Goal: Task Accomplishment & Management: Use online tool/utility

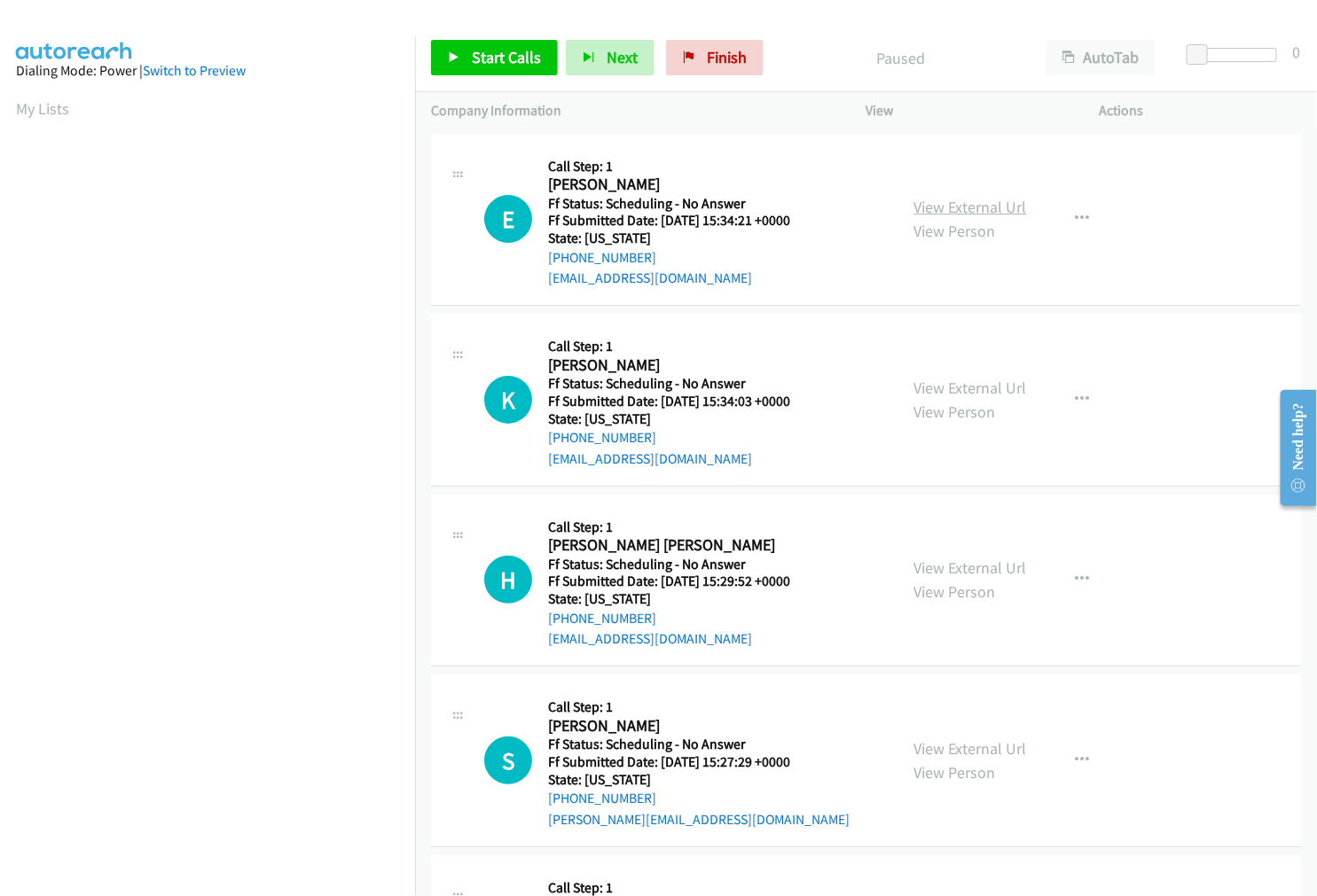
click at [955, 209] on link "View External Url" at bounding box center [971, 207] width 113 height 21
click at [928, 384] on link "View External Url" at bounding box center [971, 387] width 113 height 21
click at [928, 563] on link "View External Url" at bounding box center [971, 567] width 113 height 21
click at [949, 748] on link "View External Url" at bounding box center [971, 748] width 113 height 21
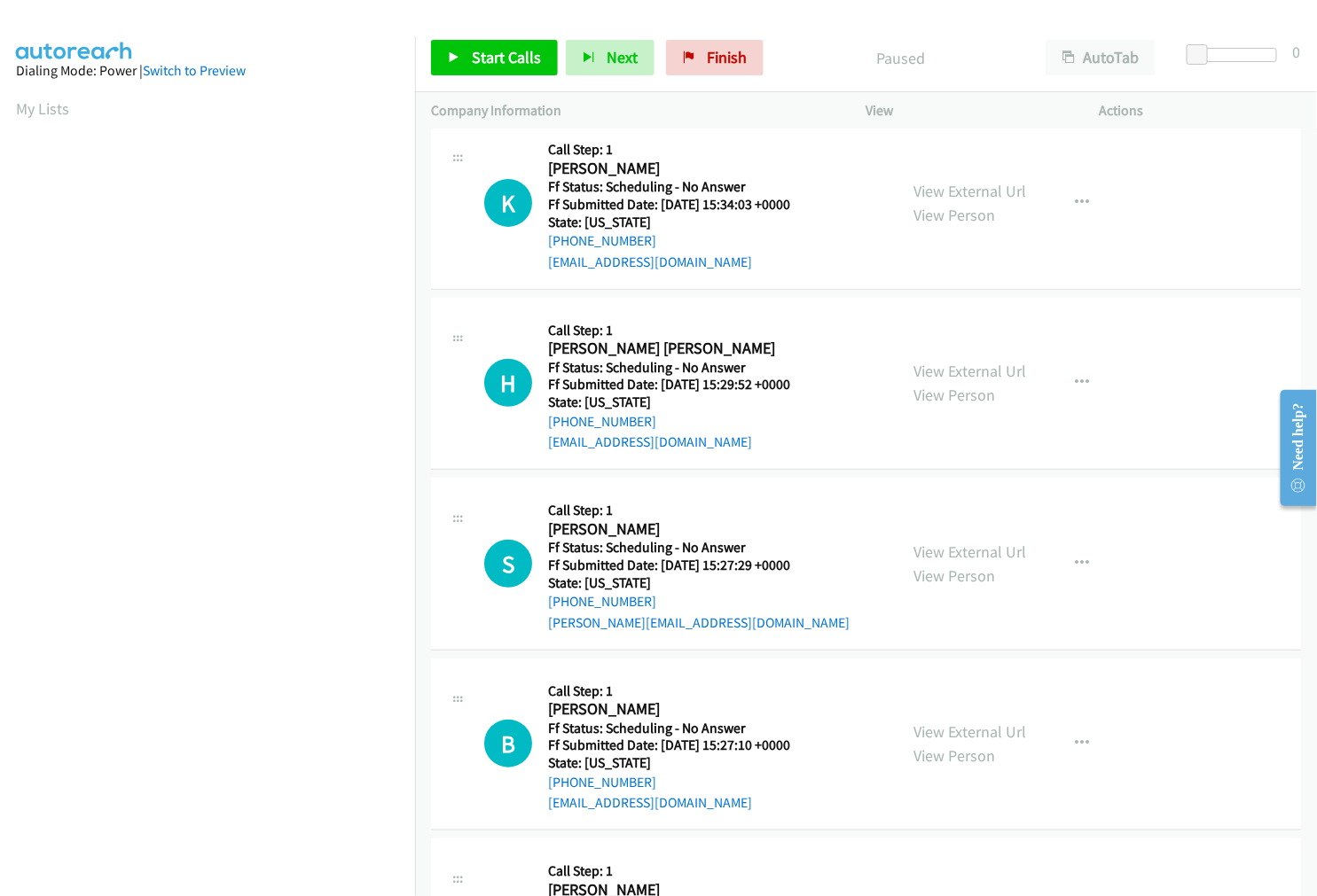
scroll to position [295, 0]
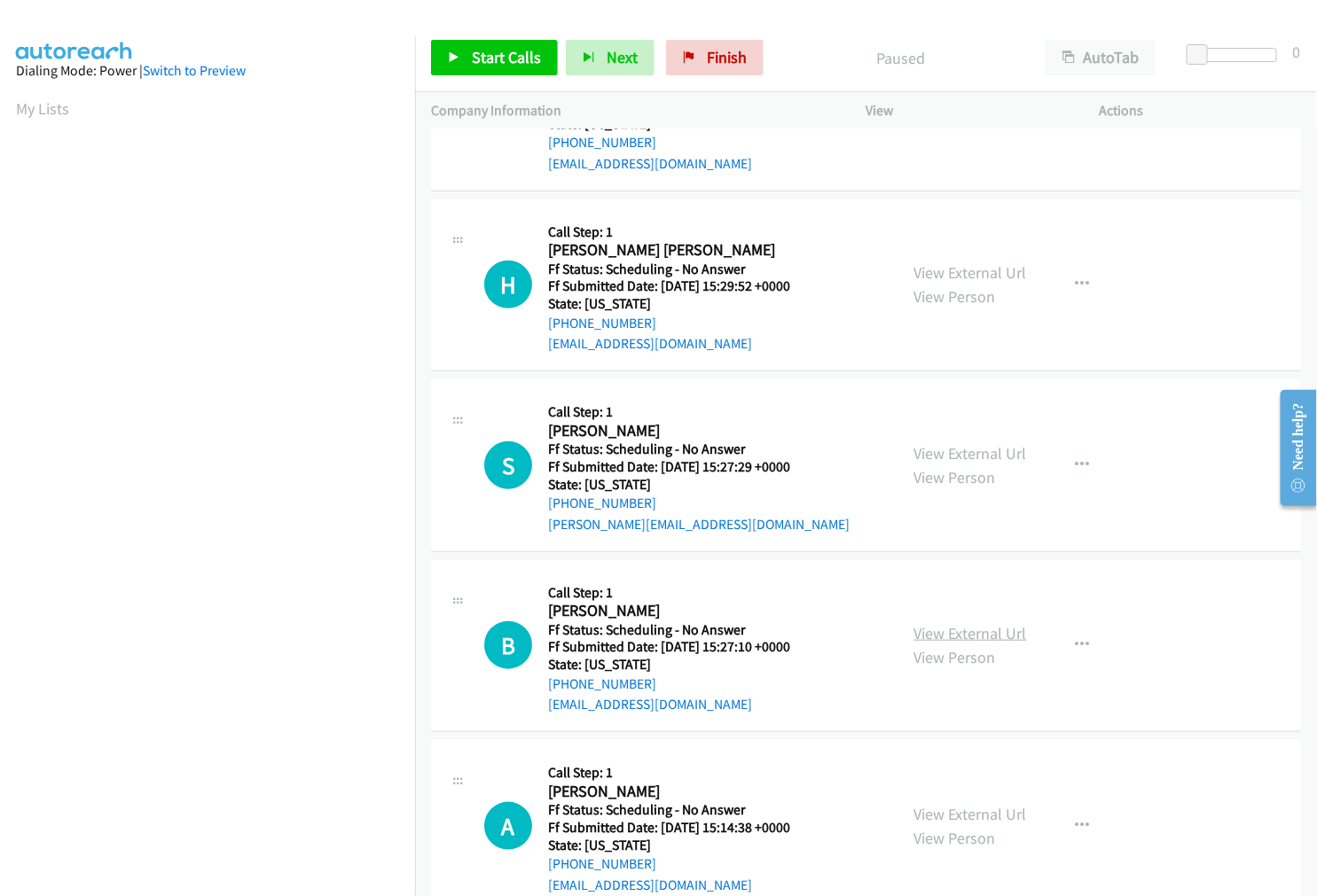
click at [958, 636] on link "View External Url" at bounding box center [971, 633] width 113 height 21
click at [939, 808] on link "View External Url" at bounding box center [971, 814] width 113 height 21
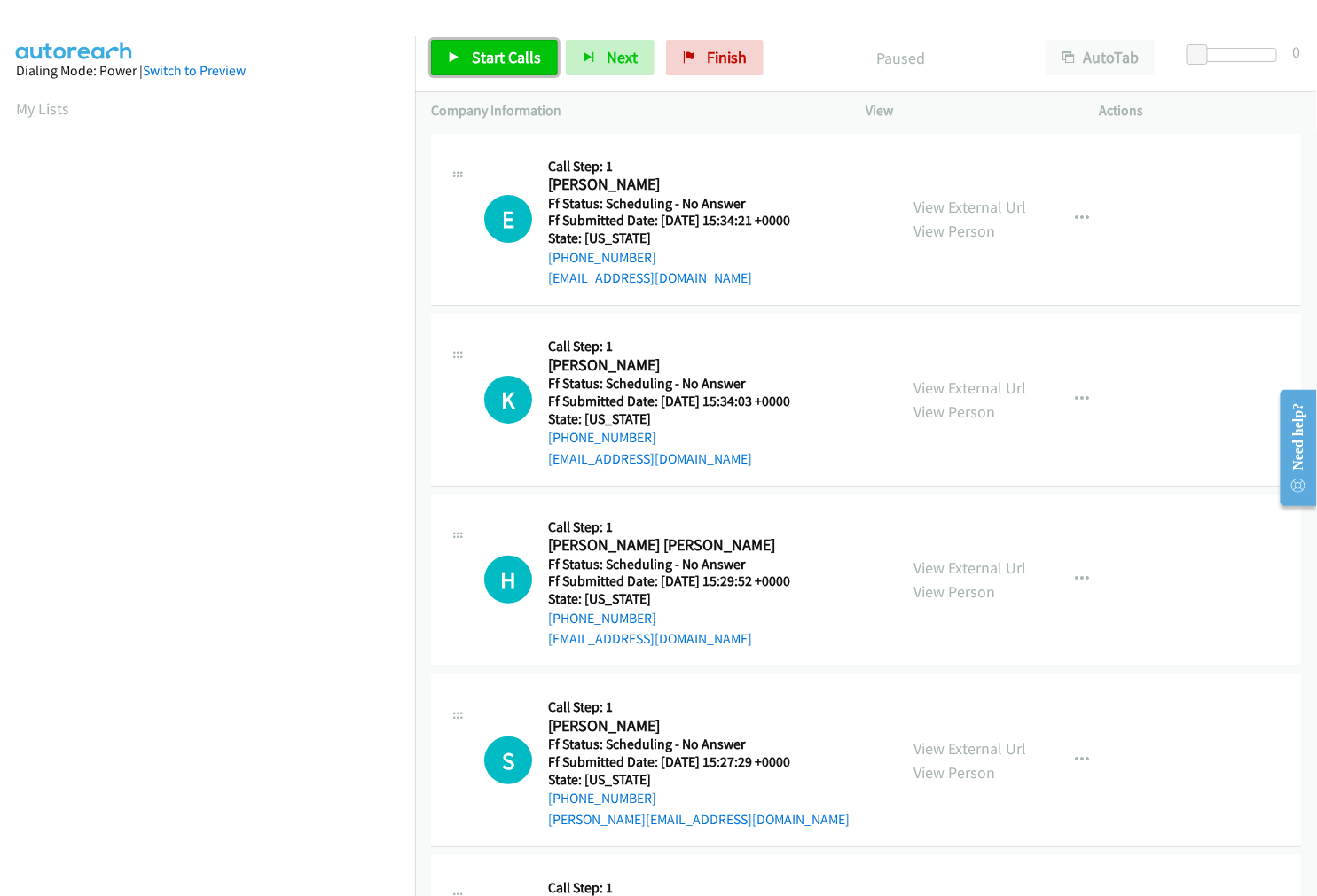
click at [511, 62] on span "Start Calls" at bounding box center [506, 57] width 69 height 21
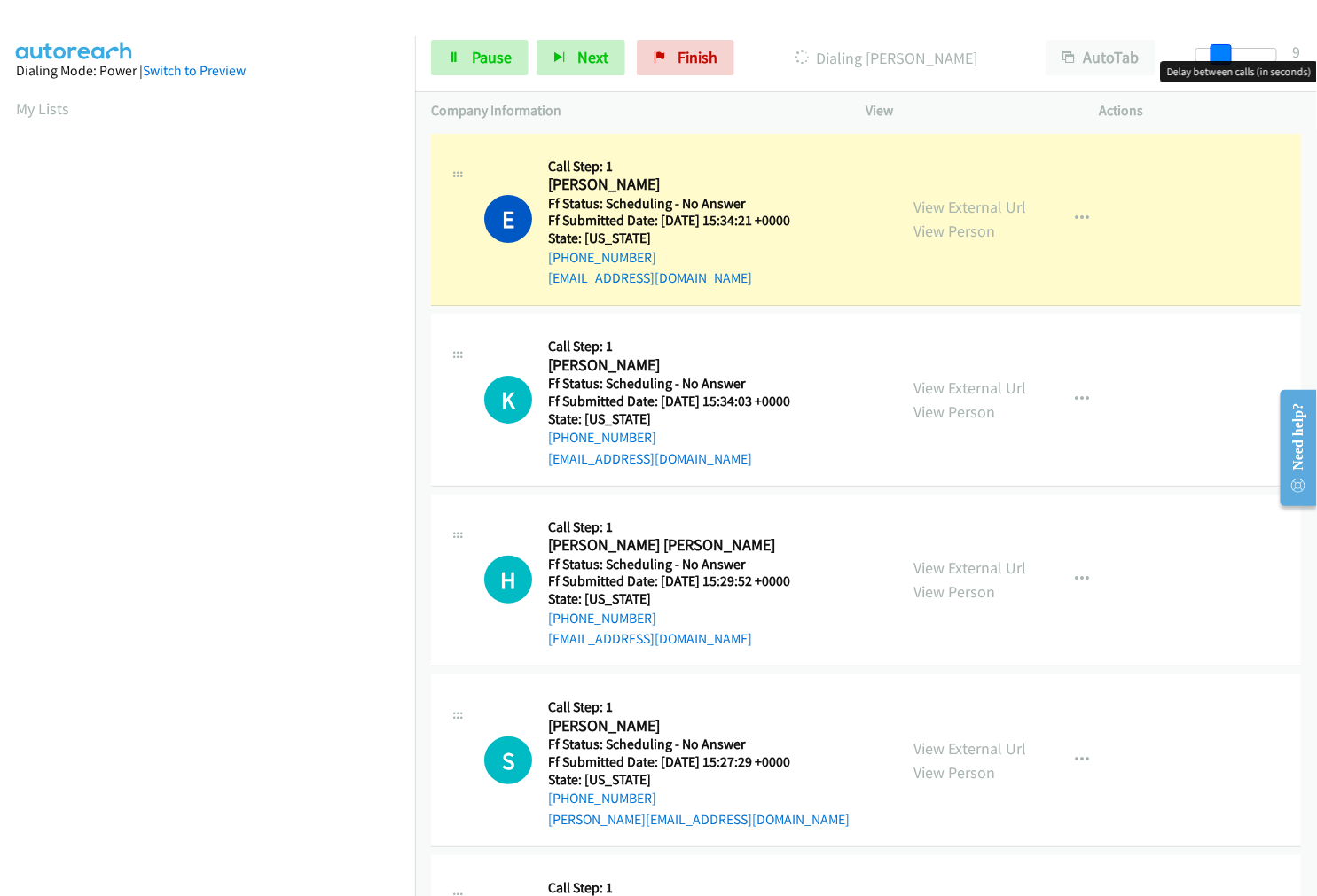
drag, startPoint x: 1200, startPoint y: 55, endPoint x: 1222, endPoint y: 54, distance: 22.0
click at [1222, 54] on span at bounding box center [1221, 55] width 21 height 21
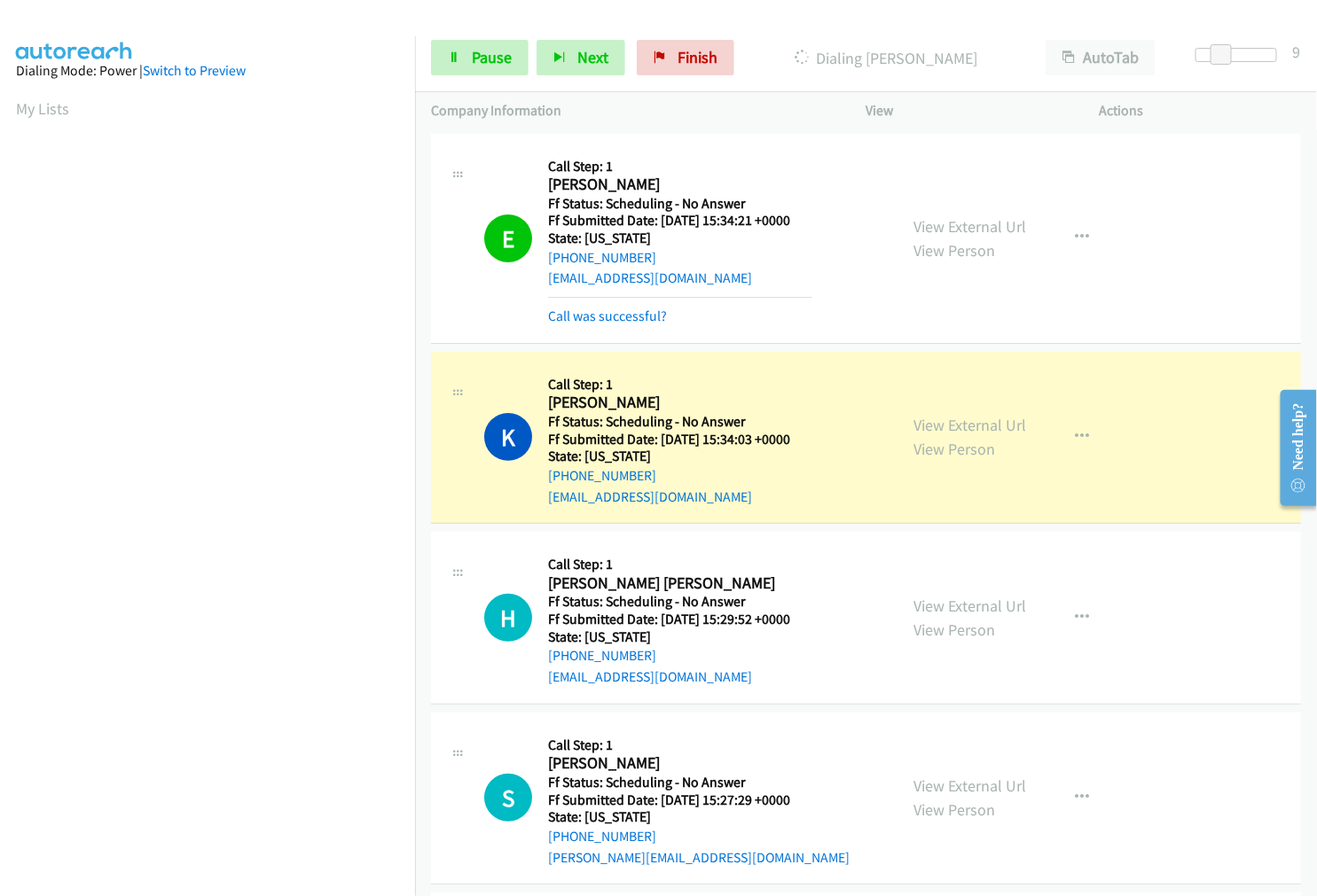
scroll to position [99, 0]
click at [650, 311] on link "Call was successful?" at bounding box center [607, 316] width 119 height 17
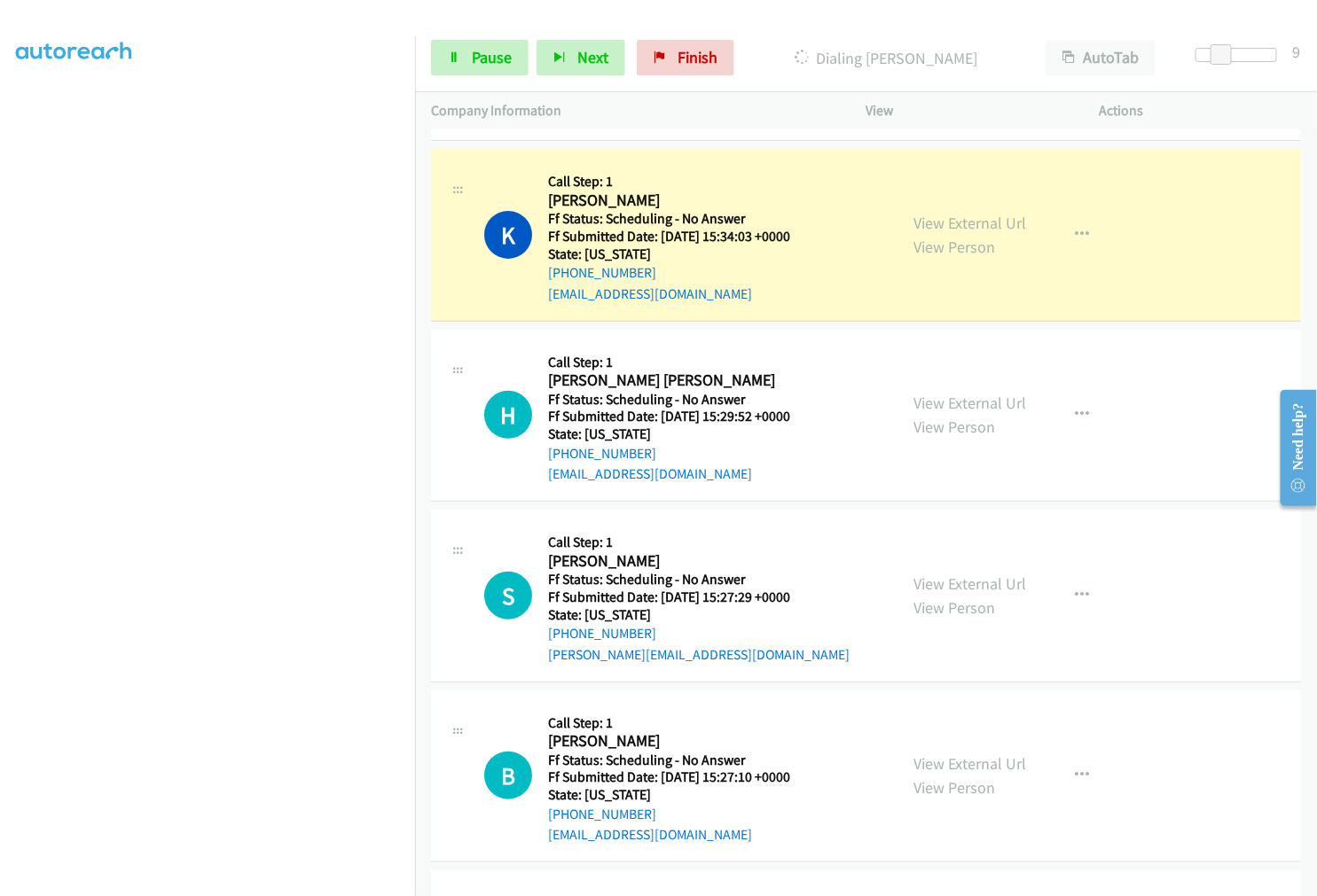
scroll to position [197, 0]
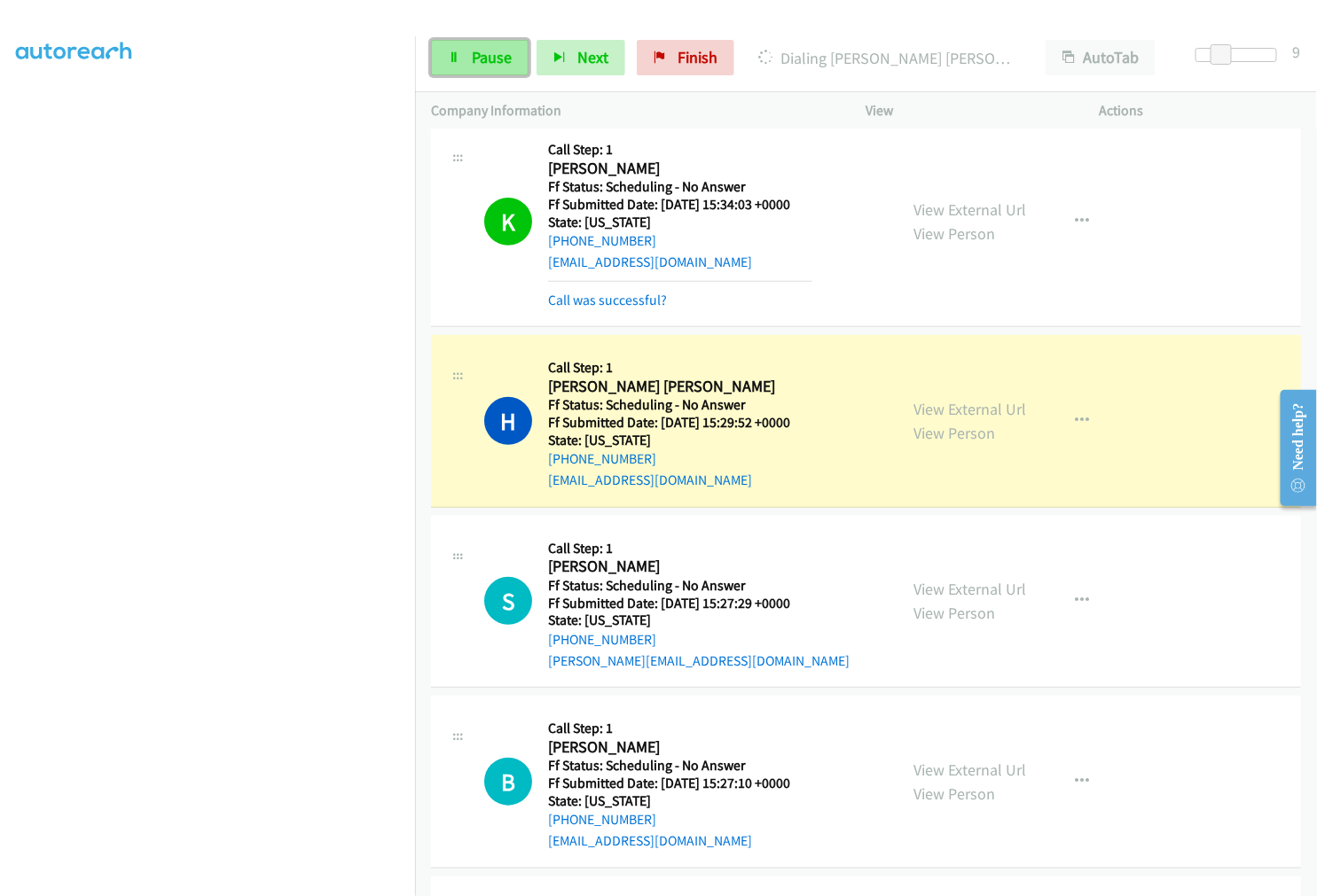
click at [494, 64] on span "Pause" at bounding box center [491, 57] width 40 height 21
click at [490, 60] on span "Start Calls" at bounding box center [506, 57] width 69 height 21
click at [490, 60] on span "Pause" at bounding box center [491, 57] width 40 height 21
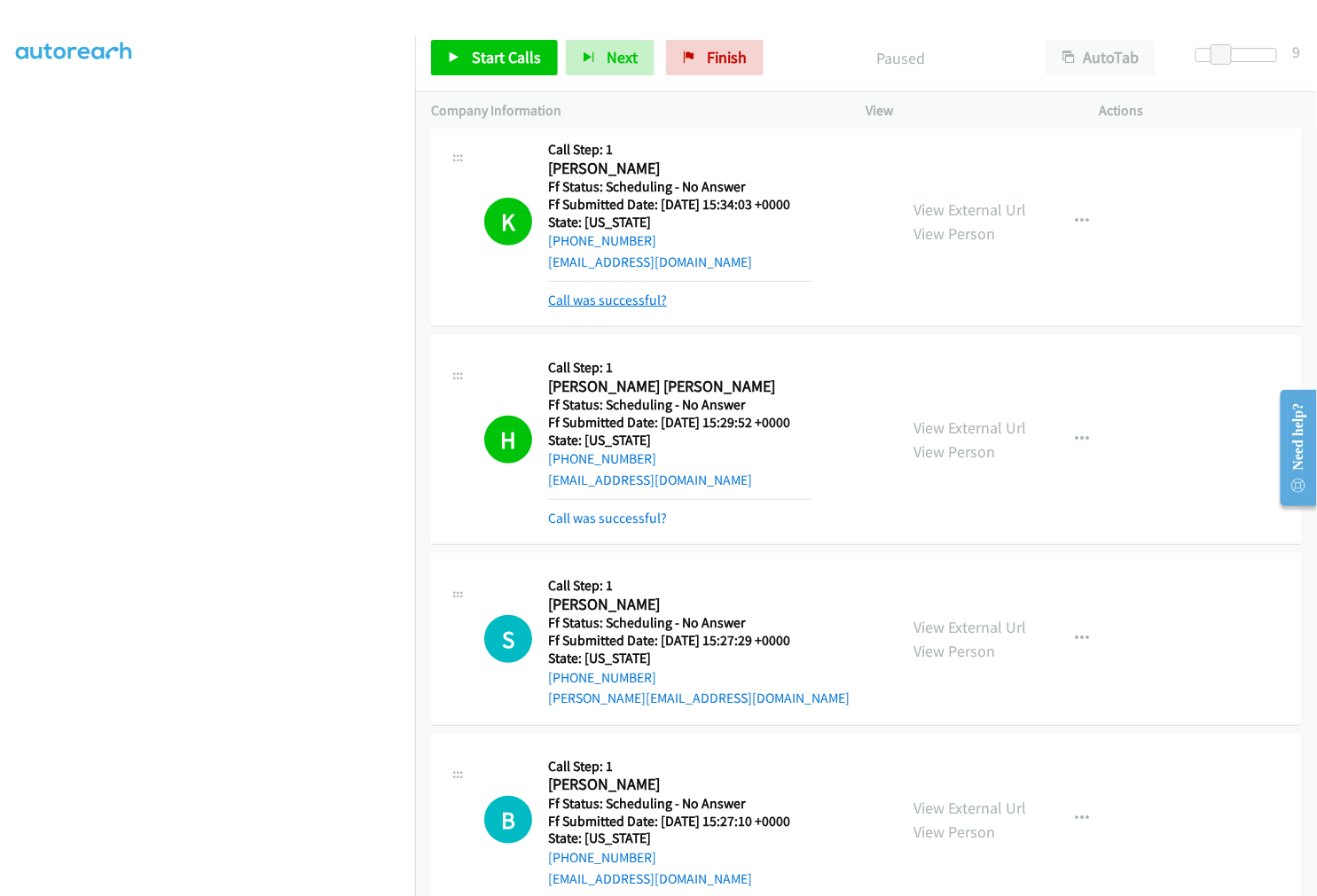
click at [603, 298] on link "Call was successful?" at bounding box center [607, 300] width 119 height 17
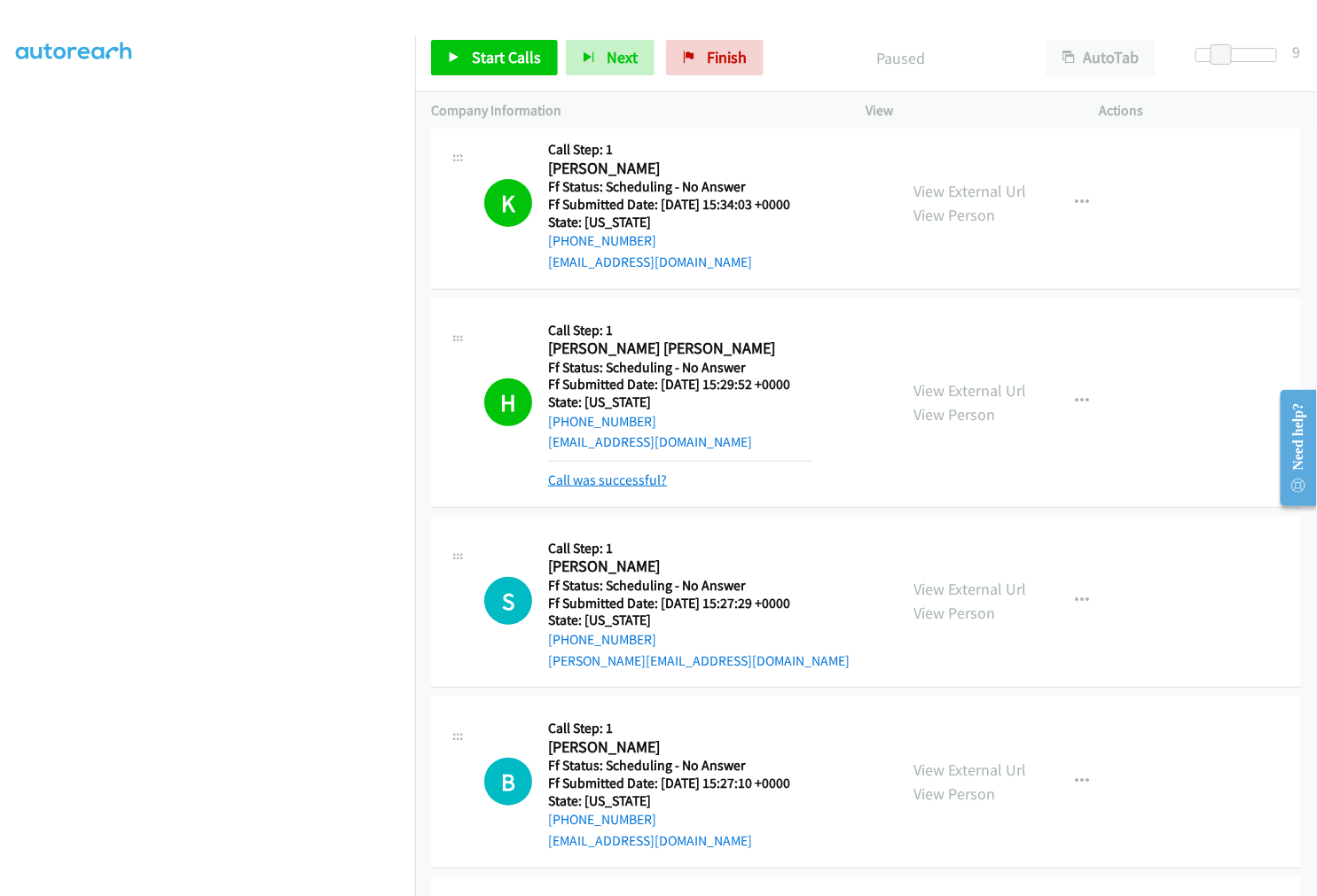
click at [614, 478] on link "Call was successful?" at bounding box center [607, 479] width 119 height 17
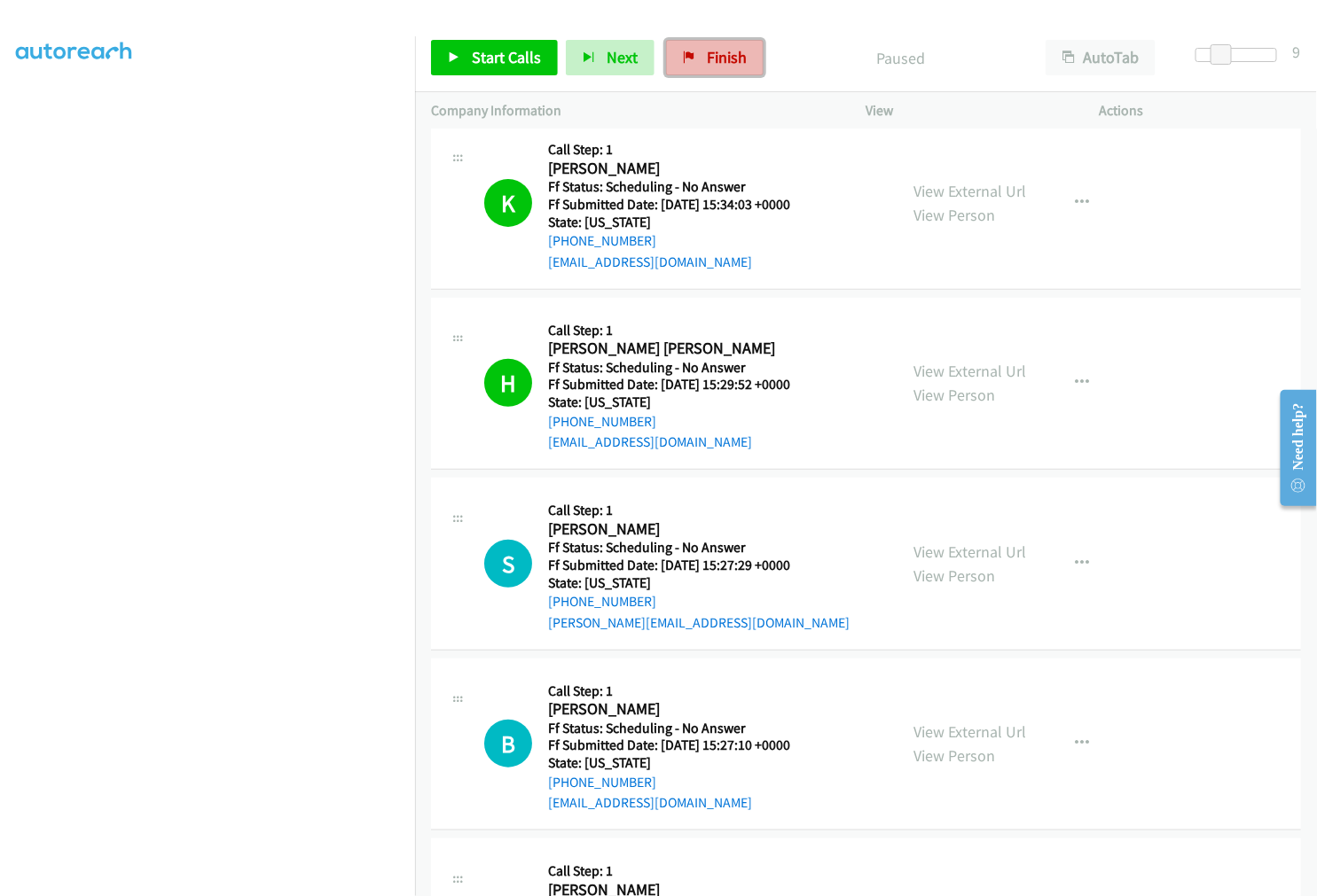
click at [723, 56] on span "Finish" at bounding box center [726, 57] width 40 height 21
